Goal: Task Accomplishment & Management: Use online tool/utility

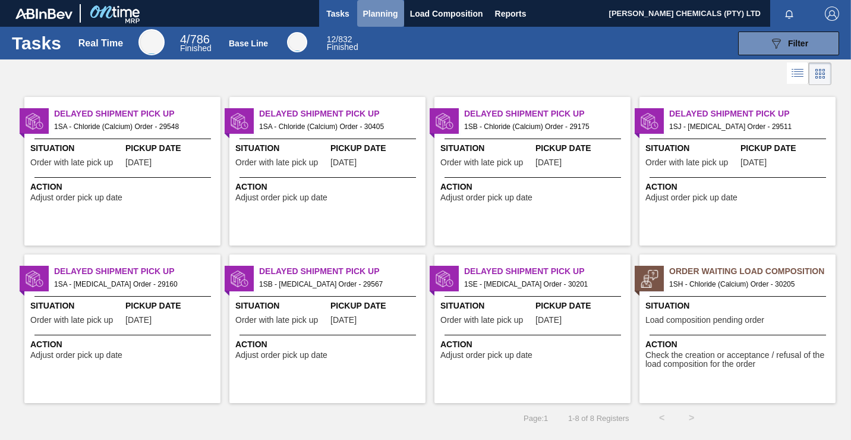
click at [391, 14] on span "Planning" at bounding box center [380, 14] width 35 height 14
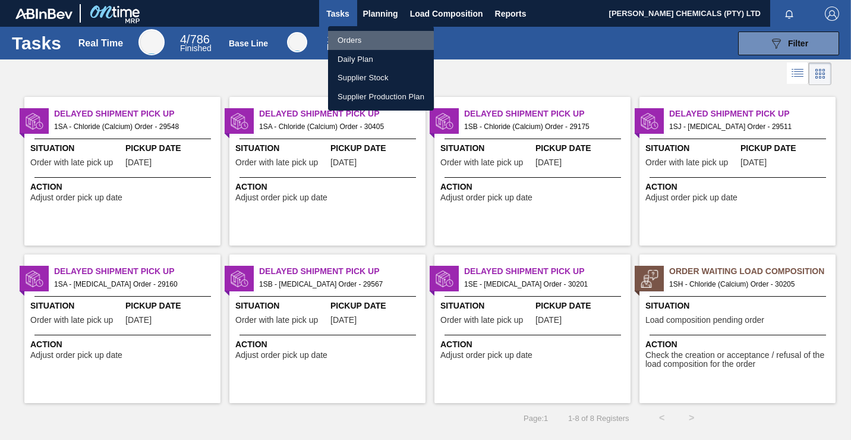
click at [357, 42] on li "Orders" at bounding box center [381, 40] width 106 height 19
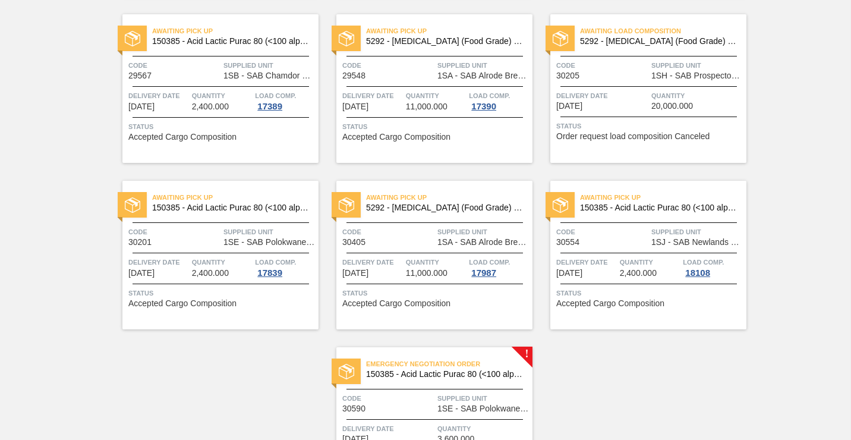
scroll to position [358, 0]
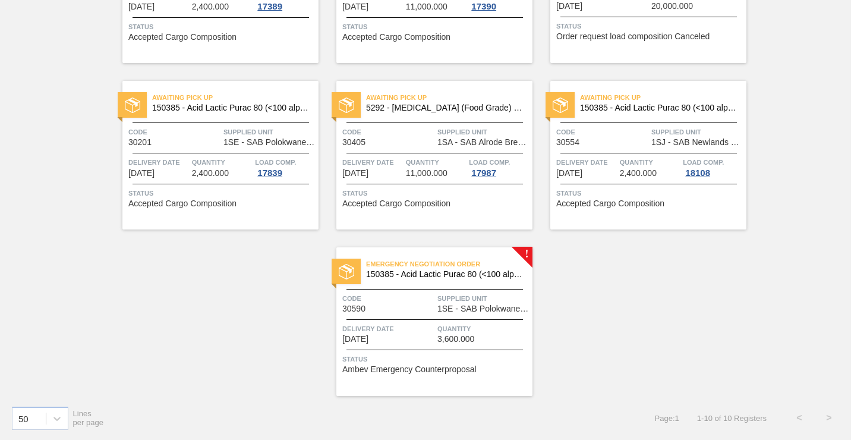
click at [473, 361] on span "Status" at bounding box center [435, 359] width 187 height 12
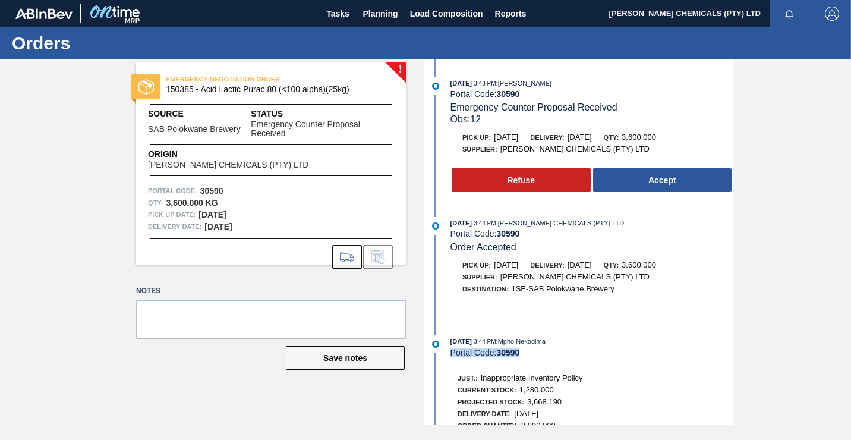
drag, startPoint x: 521, startPoint y: 355, endPoint x: 452, endPoint y: 357, distance: 69.5
click at [452, 357] on div "Portal Code: 30590" at bounding box center [591, 352] width 282 height 10
copy div "Portal Code: 30590"
click at [640, 175] on button "Accept" at bounding box center [662, 180] width 139 height 24
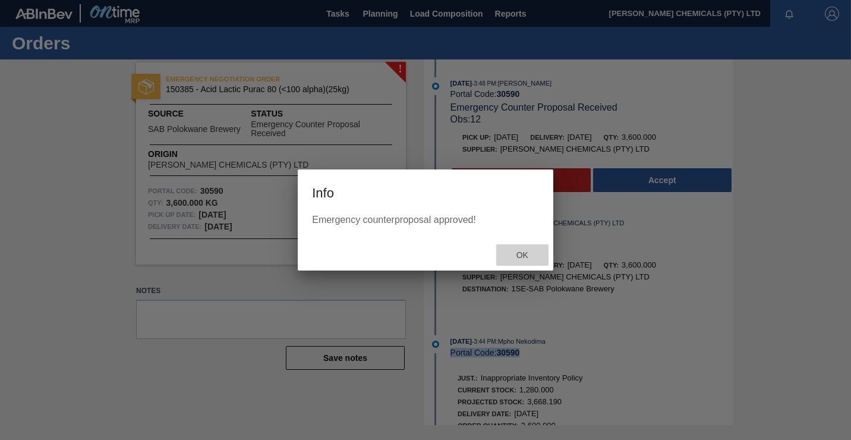
click at [533, 255] on span "Ok" at bounding box center [522, 255] width 31 height 10
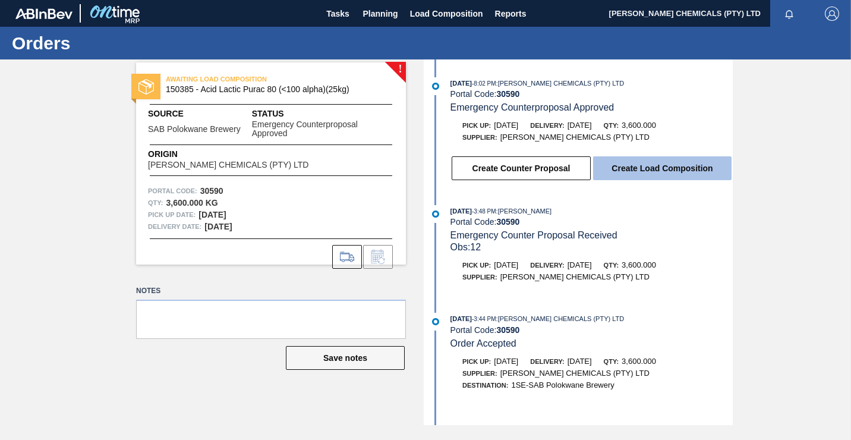
click at [678, 174] on button "Create Load Composition" at bounding box center [662, 168] width 138 height 24
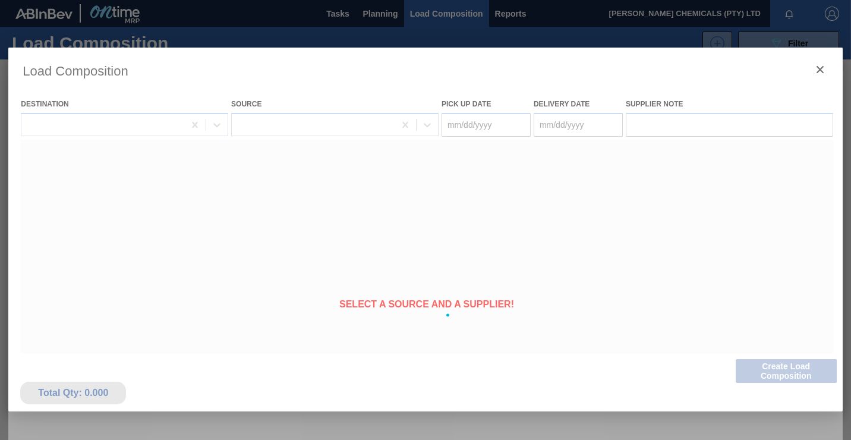
type Date "[DATE]"
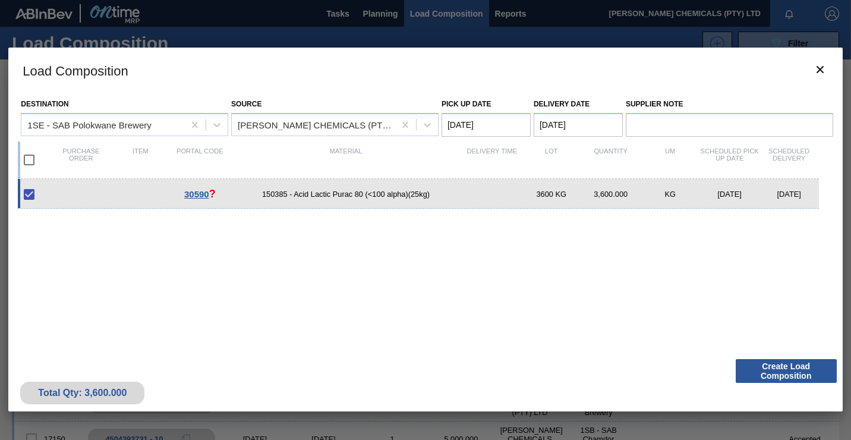
click at [203, 194] on span "30590" at bounding box center [196, 194] width 25 height 10
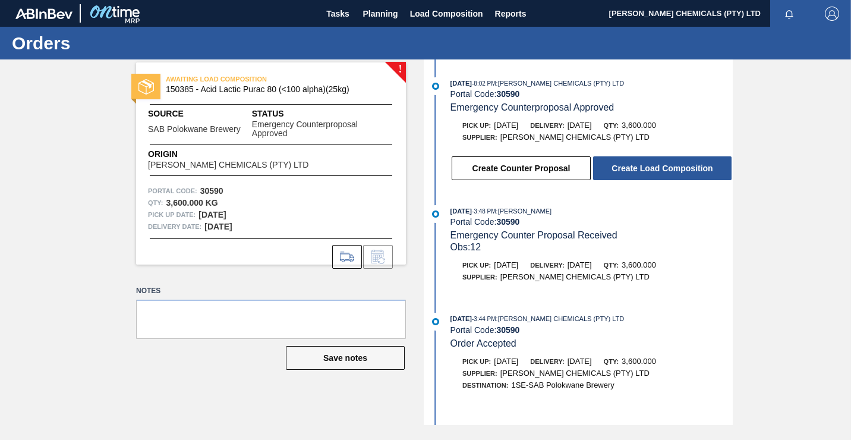
click at [391, 63] on div "AWAITING LOAD COMPOSITION 150385 - Acid Lactic Purac 80 (<100 alpha)(25kg) Sour…" at bounding box center [271, 163] width 270 height 202
click at [622, 160] on button "Create Load Composition" at bounding box center [662, 168] width 138 height 24
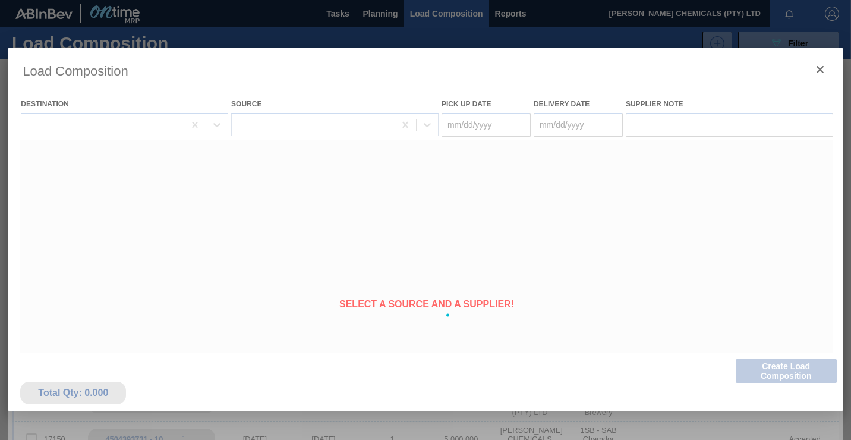
type Date "[DATE]"
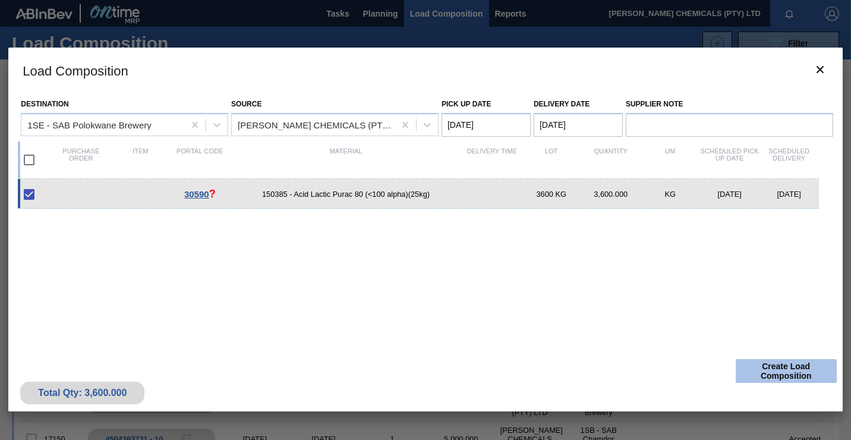
click at [769, 368] on button "Create Load Composition" at bounding box center [785, 371] width 101 height 24
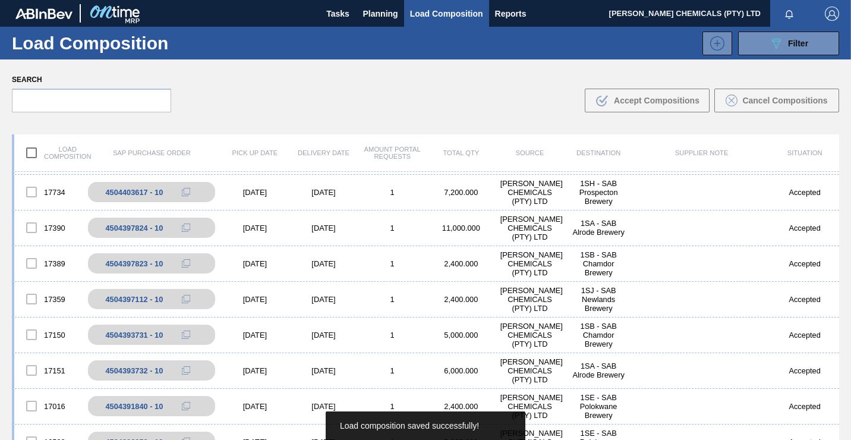
scroll to position [86, 0]
